Goal: Find contact information: Find contact information

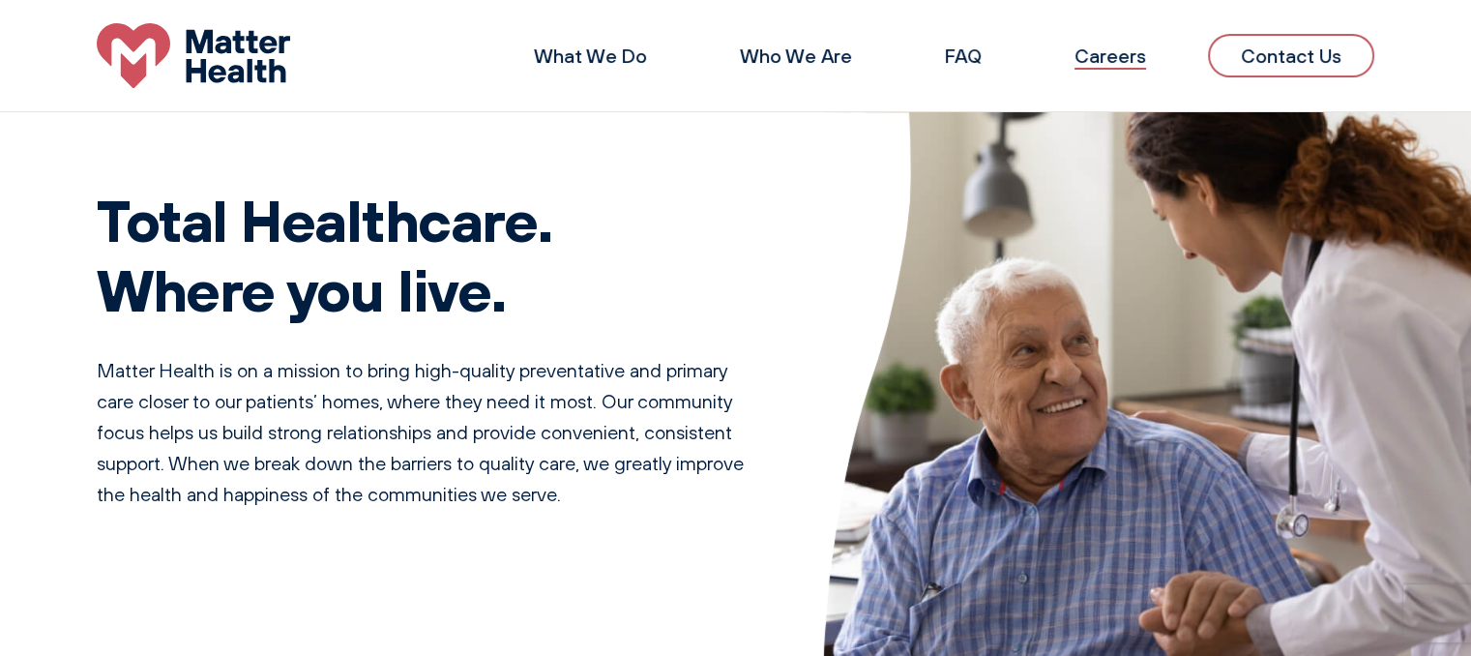
click at [1111, 65] on link "Careers" at bounding box center [1110, 56] width 72 height 24
click at [1281, 58] on link "Contact Us" at bounding box center [1291, 56] width 166 height 44
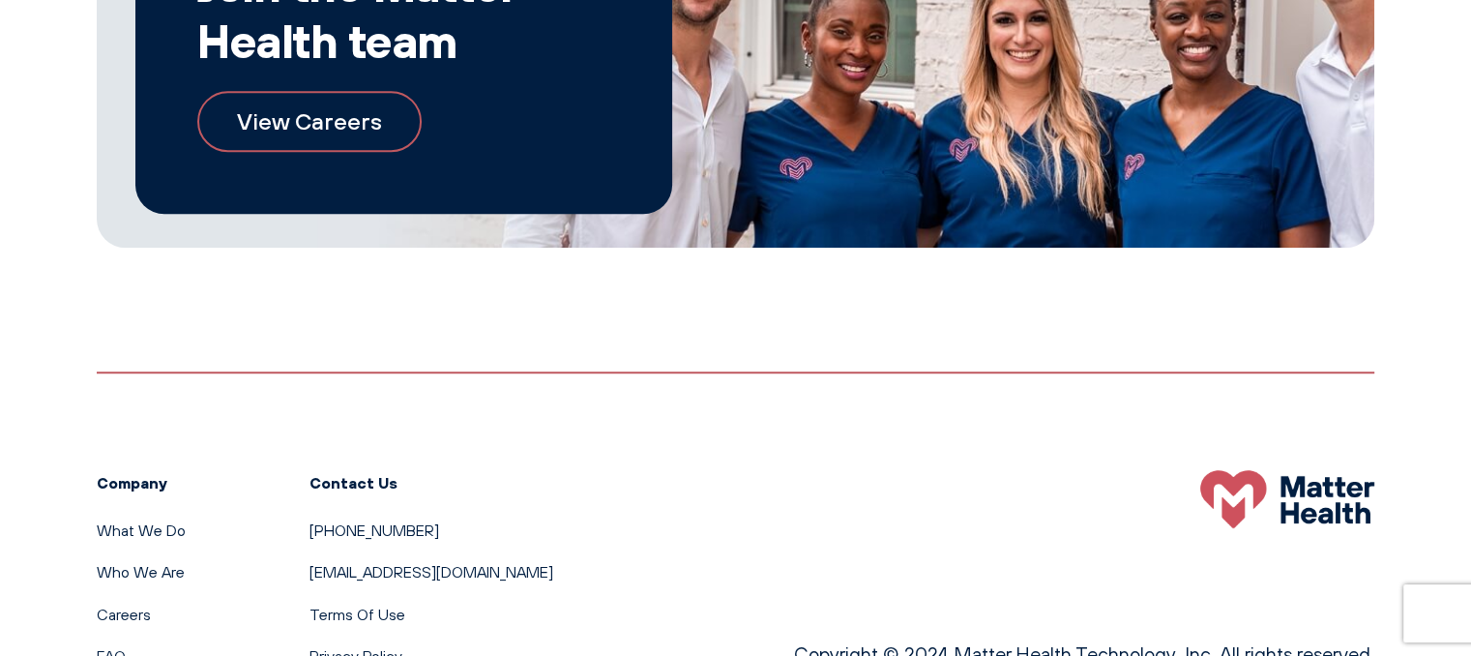
scroll to position [1392, 0]
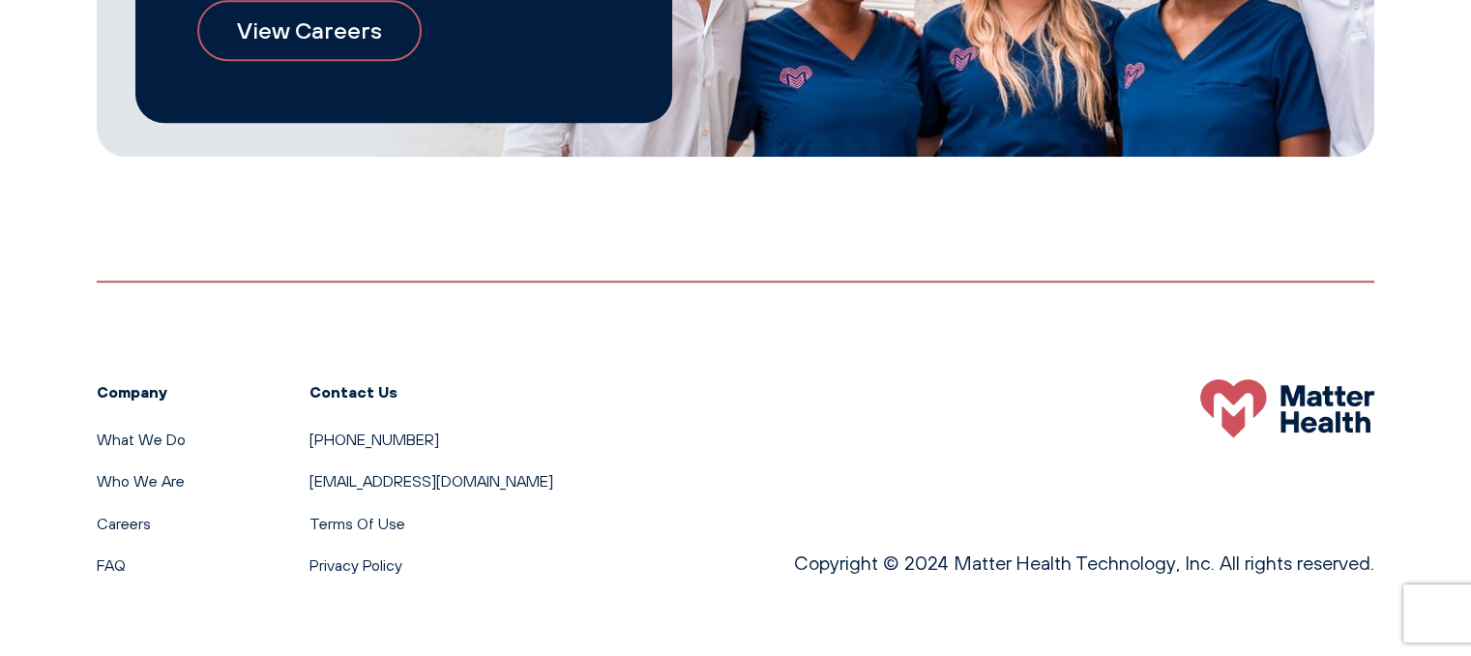
click at [558, 481] on div "Company What We Do Who We Are Careers FAQ Contact Us [PHONE_NUMBER] [EMAIL_ADDR…" at bounding box center [735, 429] width 1277 height 298
copy ul "[EMAIL_ADDRESS][DOMAIN_NAME]"
